Goal: Obtain resource: Obtain resource

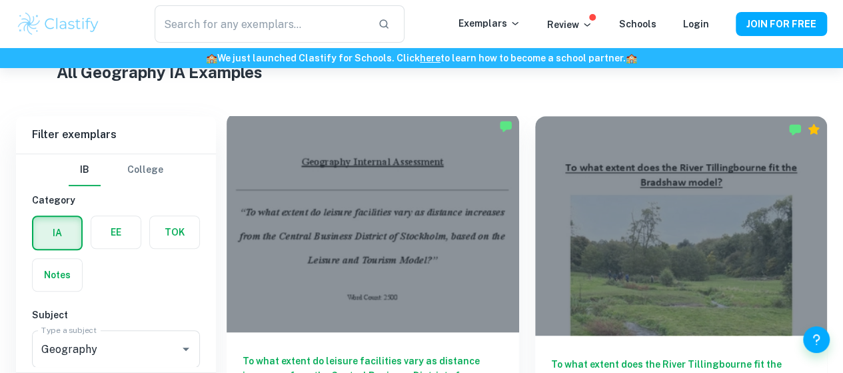
scroll to position [400, 0]
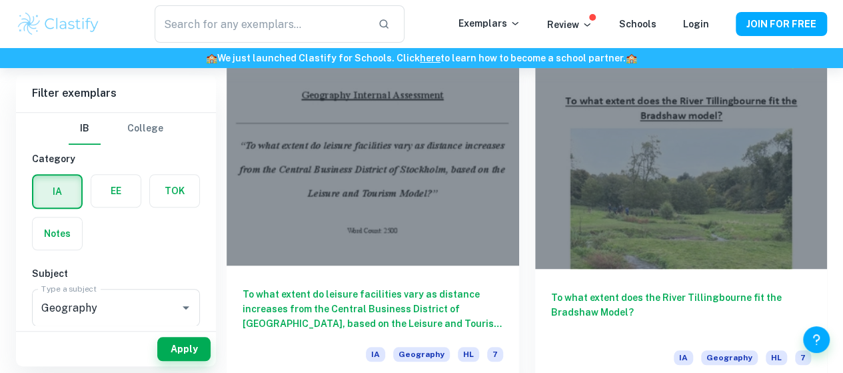
click at [347, 161] on div at bounding box center [373, 155] width 293 height 219
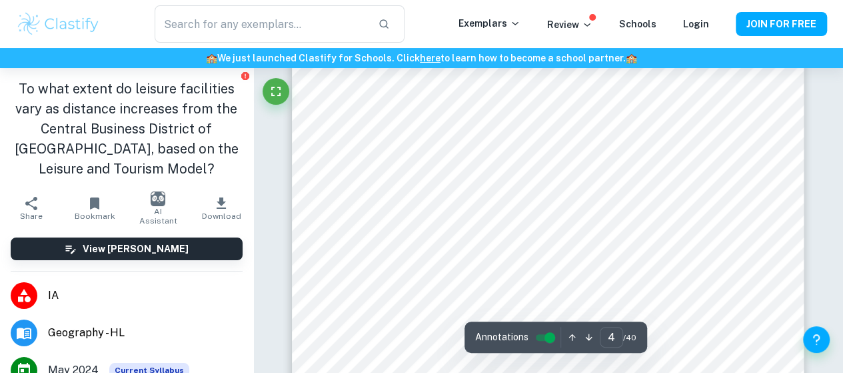
scroll to position [2800, 0]
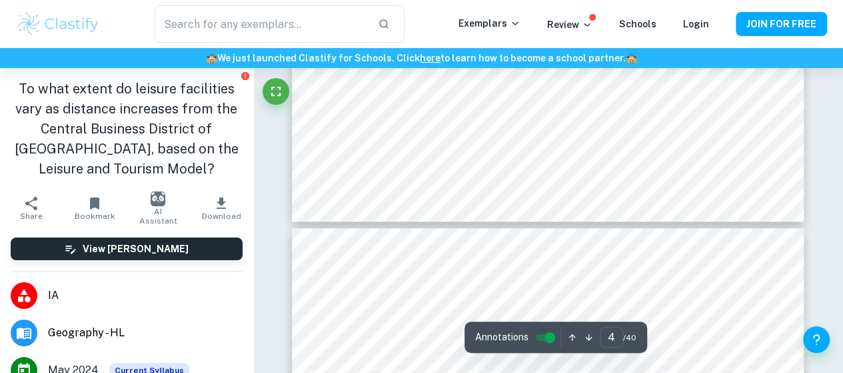
type input "5"
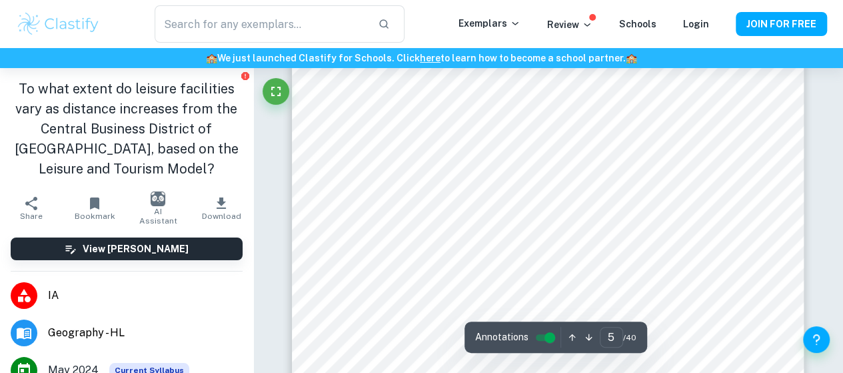
scroll to position [3134, 0]
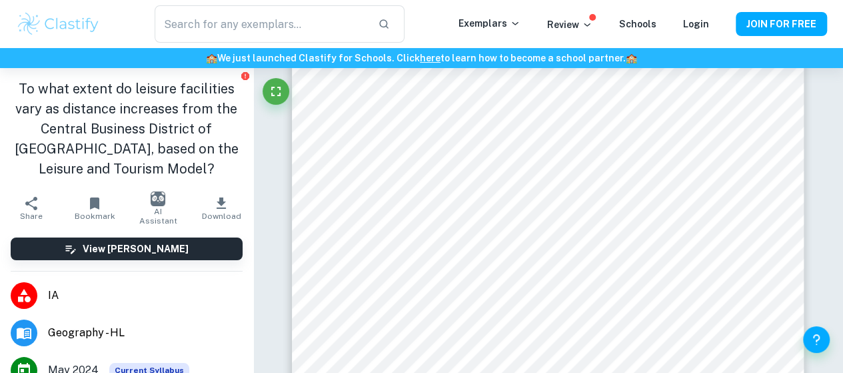
click at [217, 203] on icon "button" at bounding box center [221, 202] width 9 height 11
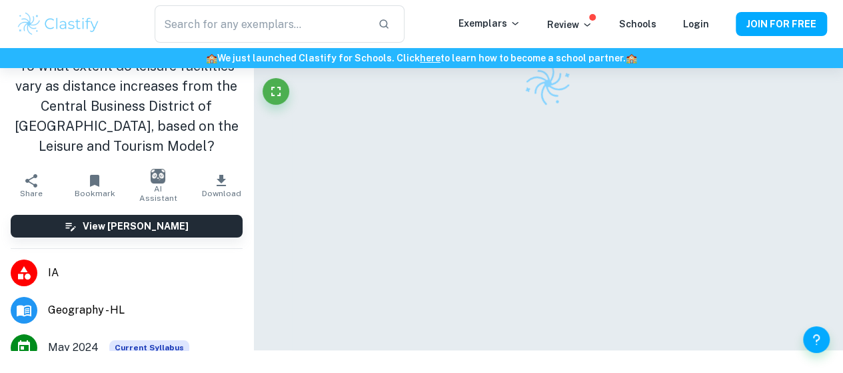
scroll to position [133, 0]
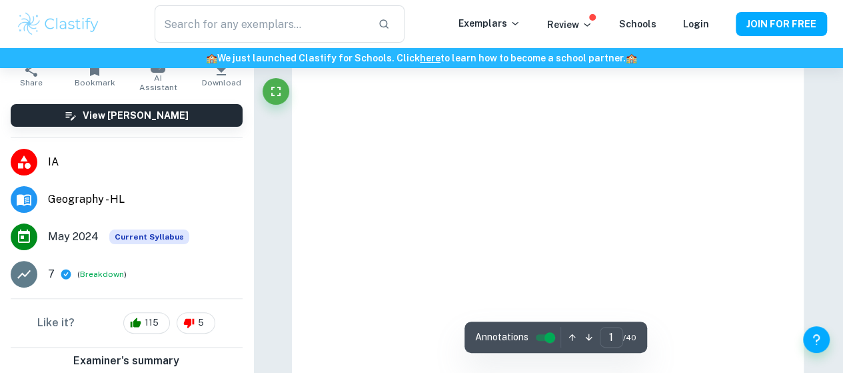
click at [219, 78] on icon "button" at bounding box center [221, 70] width 16 height 16
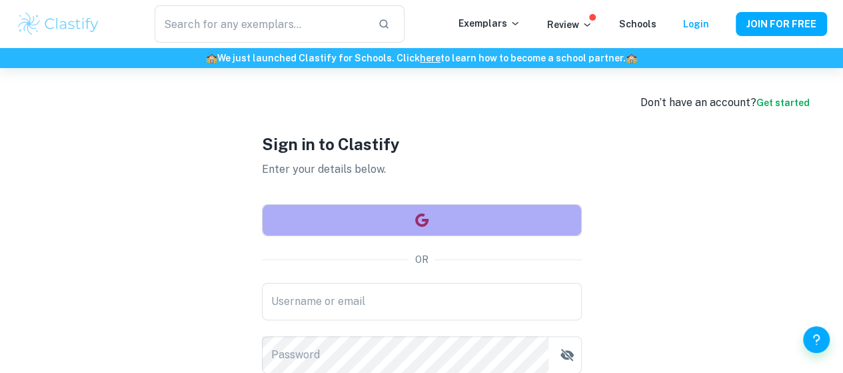
click at [432, 215] on button "button" at bounding box center [422, 220] width 320 height 32
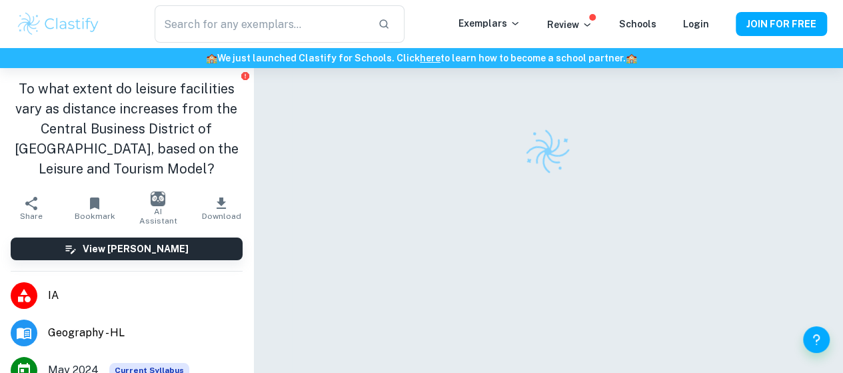
scroll to position [68, 0]
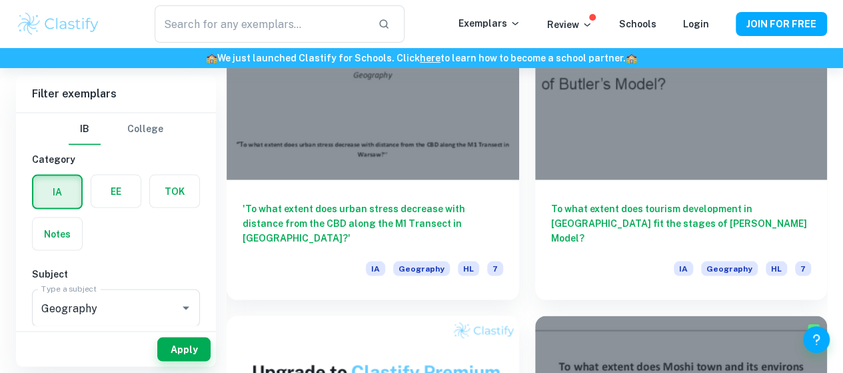
scroll to position [1267, 0]
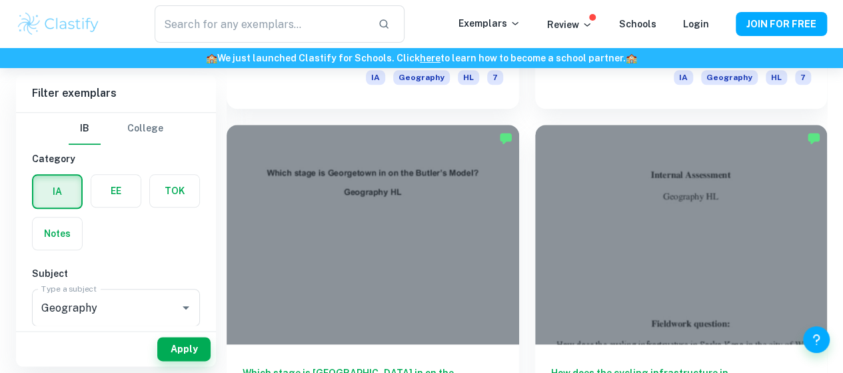
scroll to position [3134, 0]
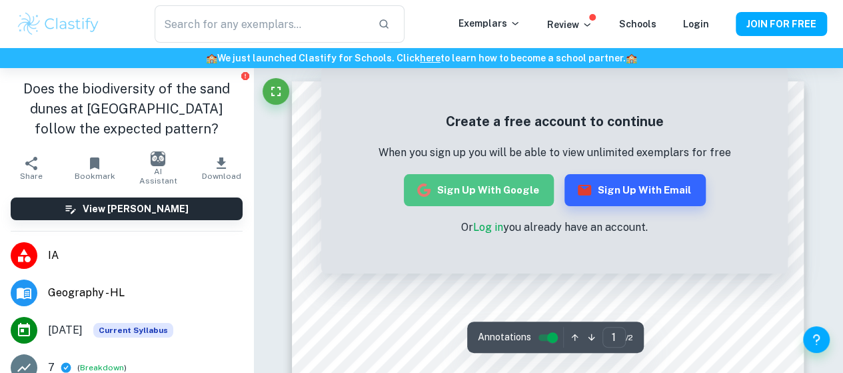
click at [487, 191] on button "Sign up with Google" at bounding box center [479, 190] width 150 height 32
